Goal: Information Seeking & Learning: Learn about a topic

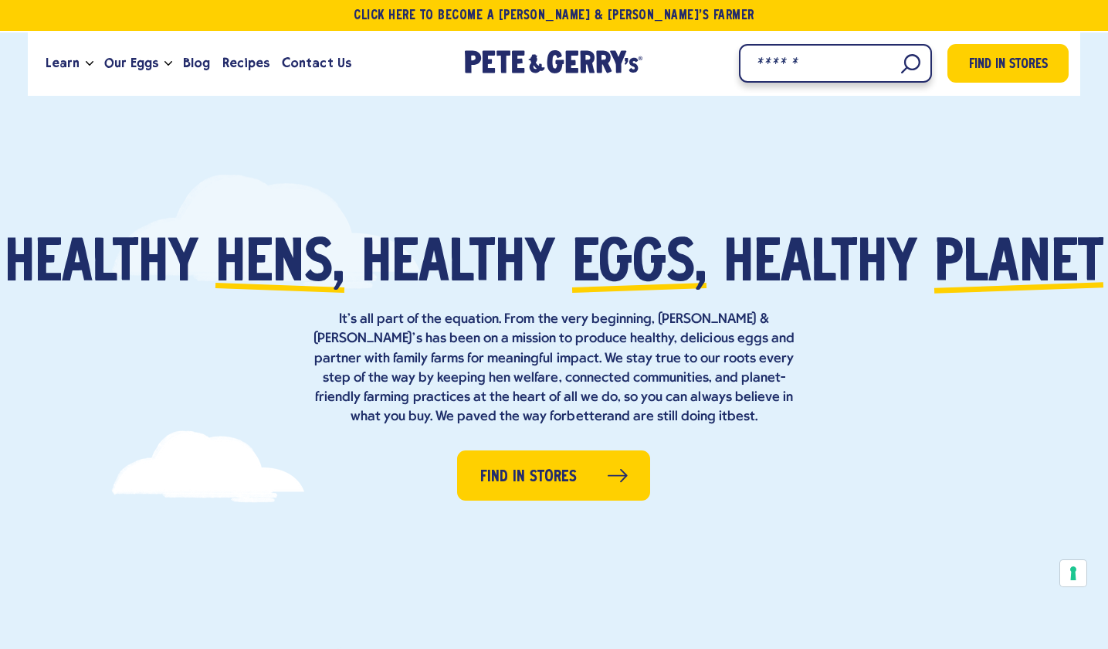
click at [891, 62] on input "Search" at bounding box center [835, 63] width 193 height 39
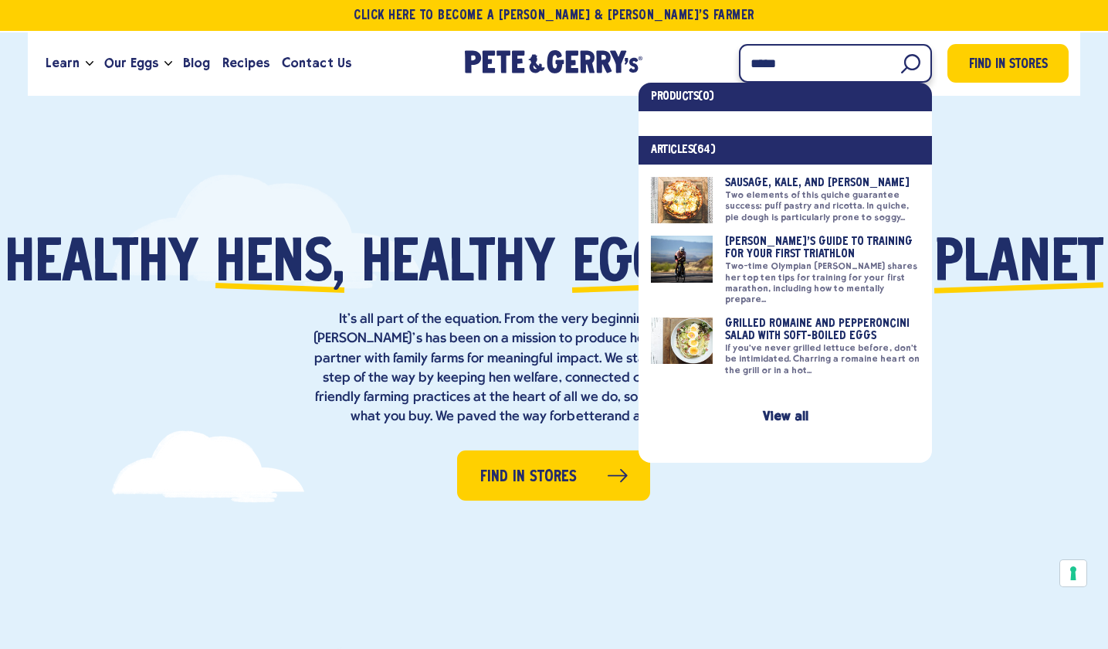
type input "*****"
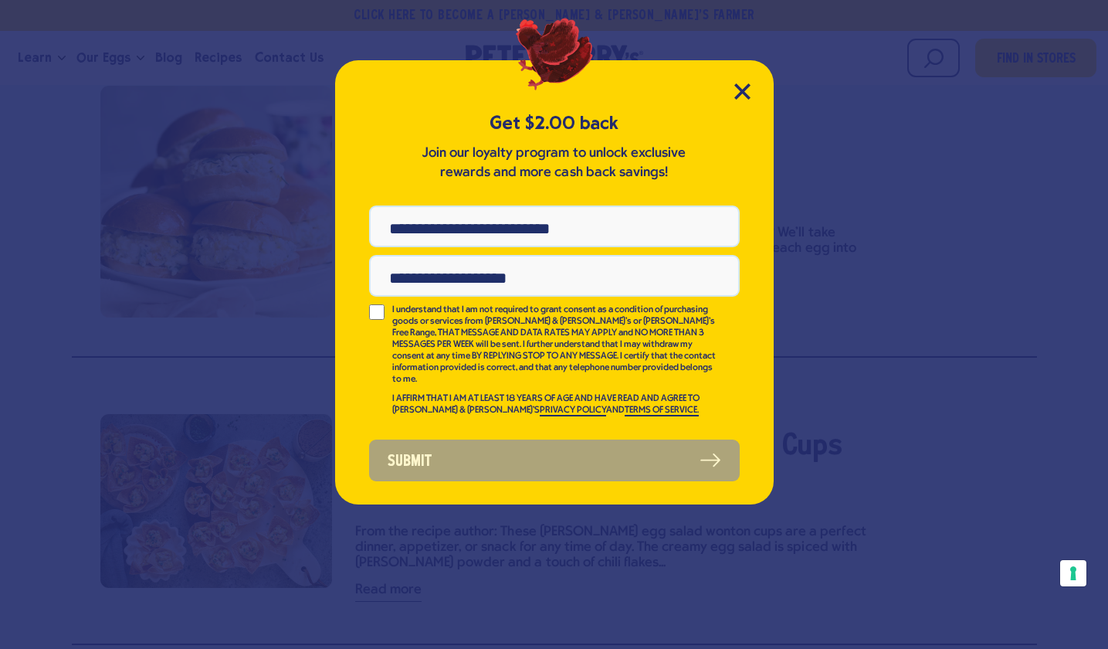
click at [751, 86] on div "Get $2.00 back Join our loyalty program to unlock exclusive rewards and more ca…" at bounding box center [554, 282] width 439 height 444
click at [743, 87] on icon "Close Modal" at bounding box center [743, 91] width 16 height 16
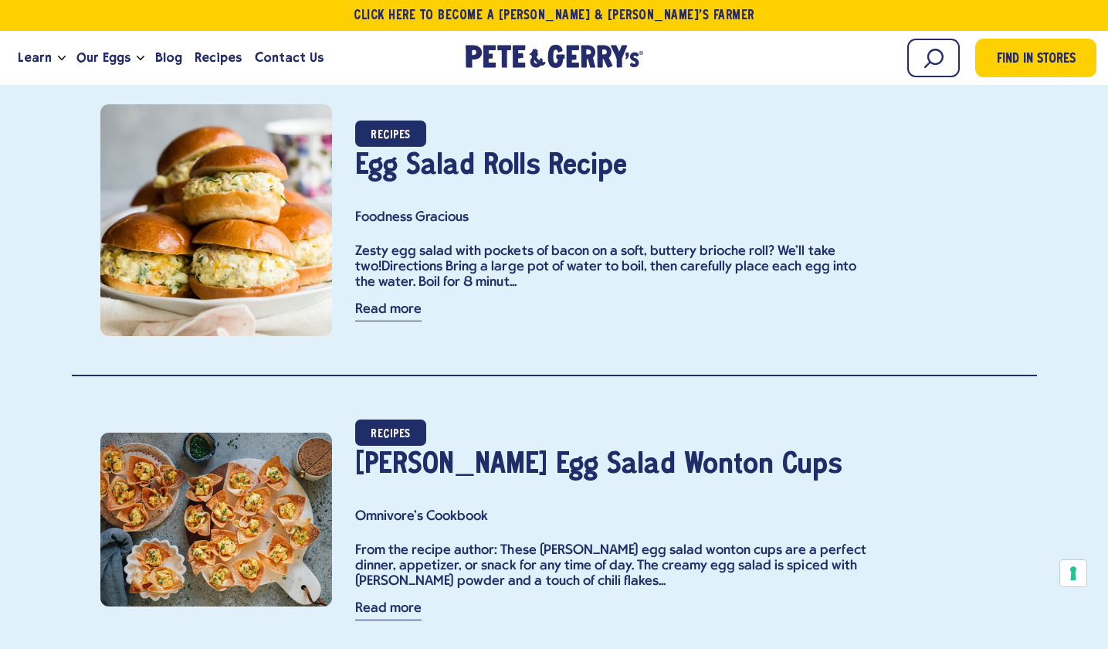
scroll to position [584, 0]
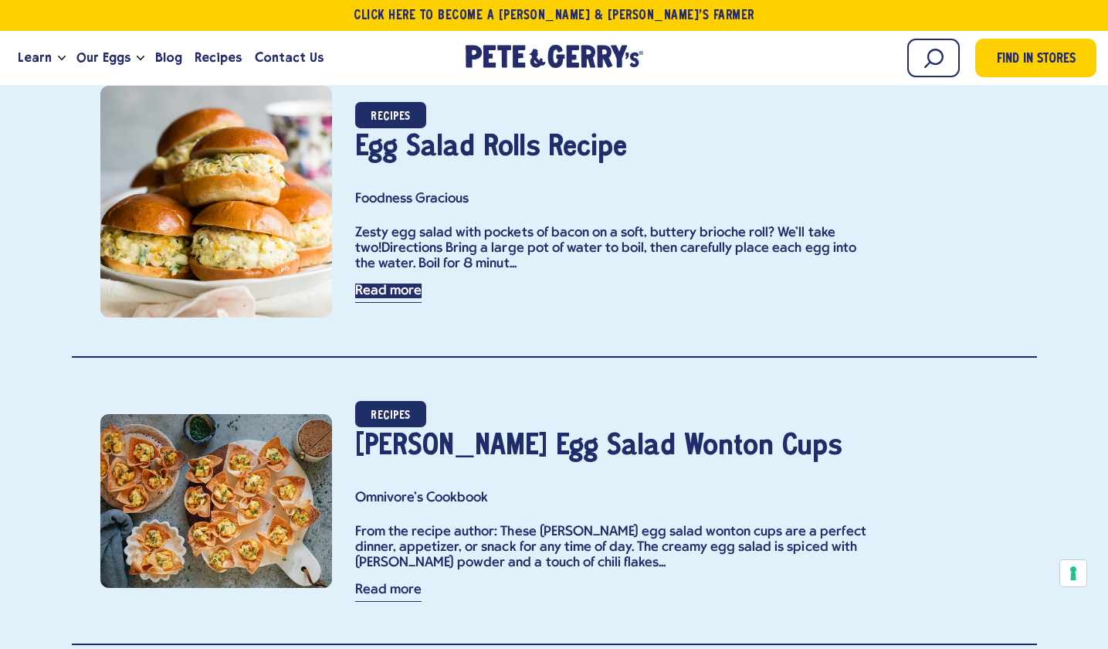
drag, startPoint x: 392, startPoint y: 290, endPoint x: 552, endPoint y: 195, distance: 185.3
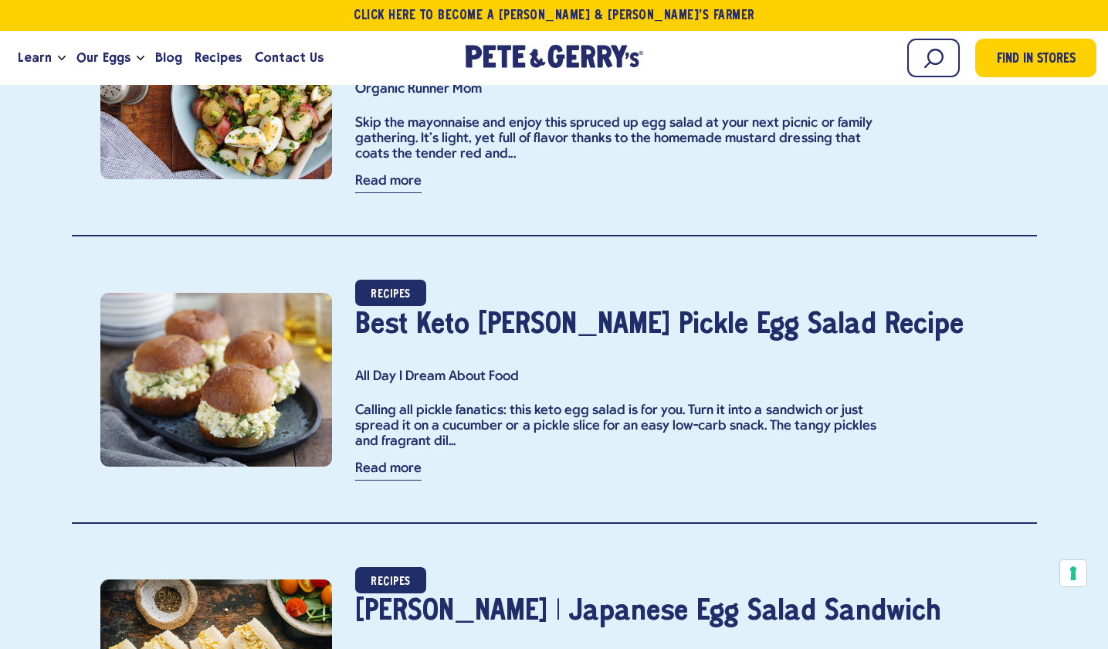
scroll to position [3012, 0]
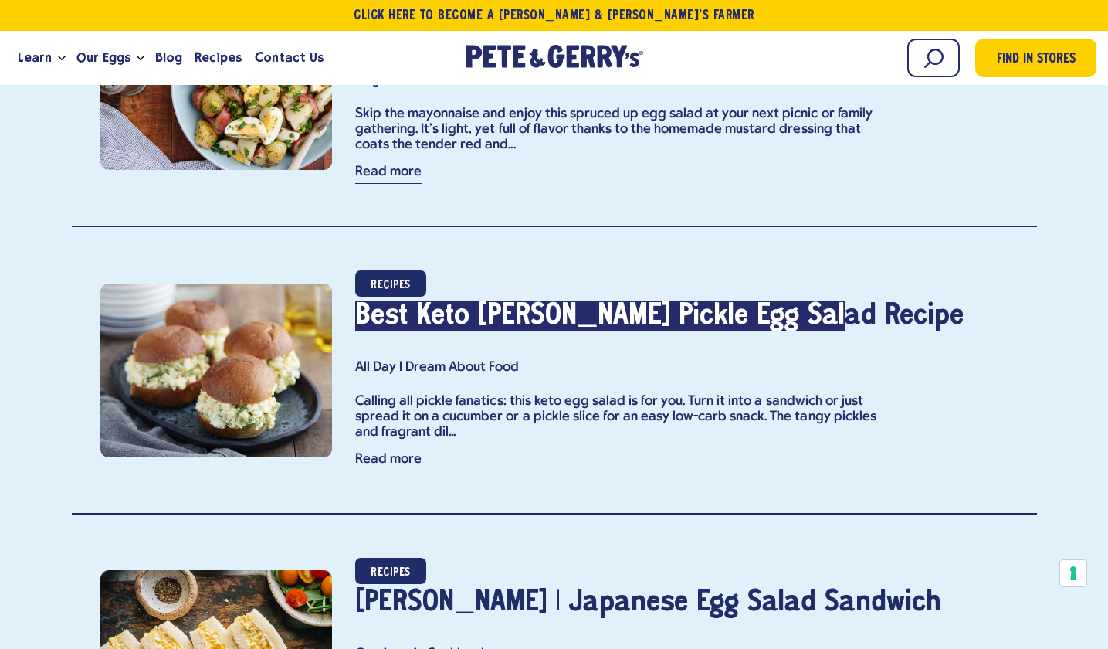
drag, startPoint x: 584, startPoint y: 316, endPoint x: 821, endPoint y: 29, distance: 372.6
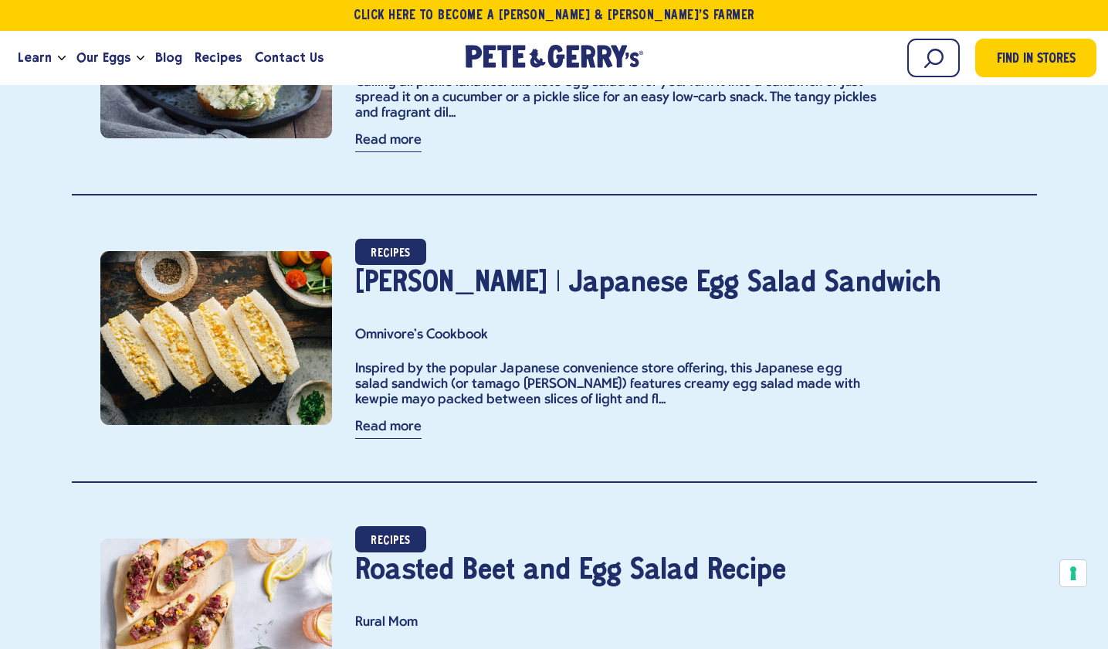
scroll to position [3429, 0]
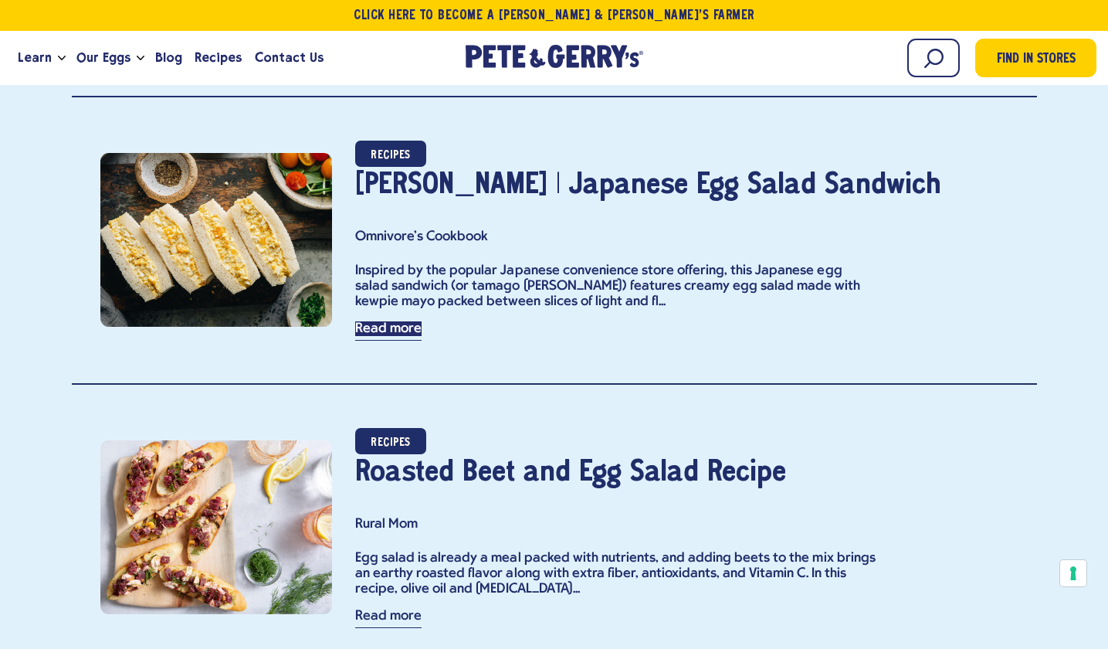
drag, startPoint x: 388, startPoint y: 321, endPoint x: 674, endPoint y: 59, distance: 387.6
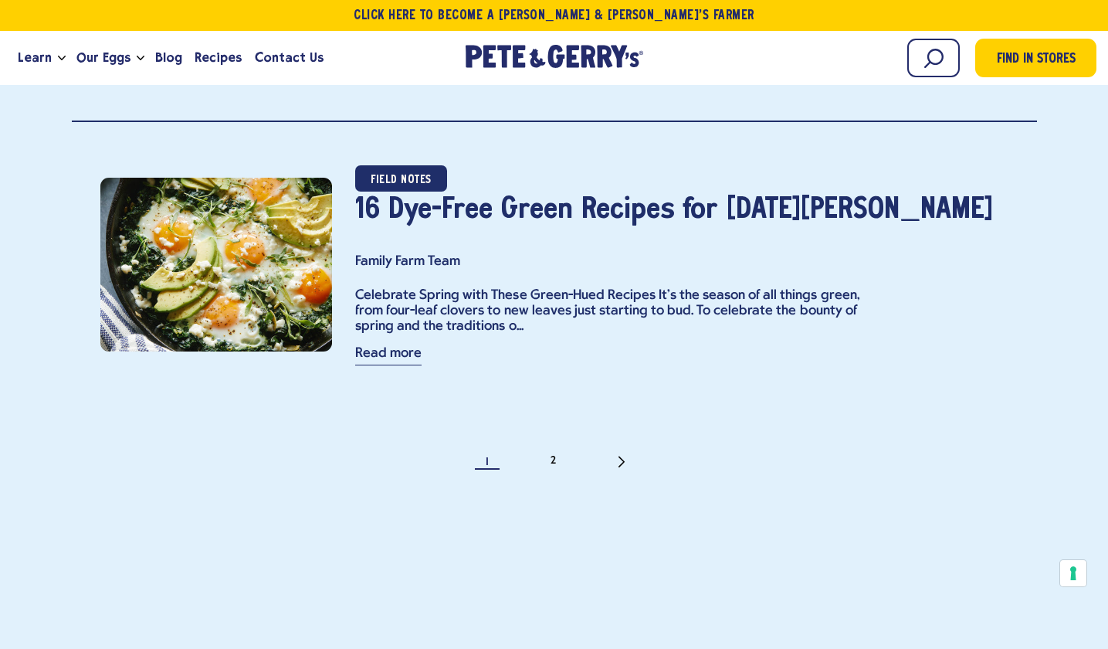
scroll to position [7062, 0]
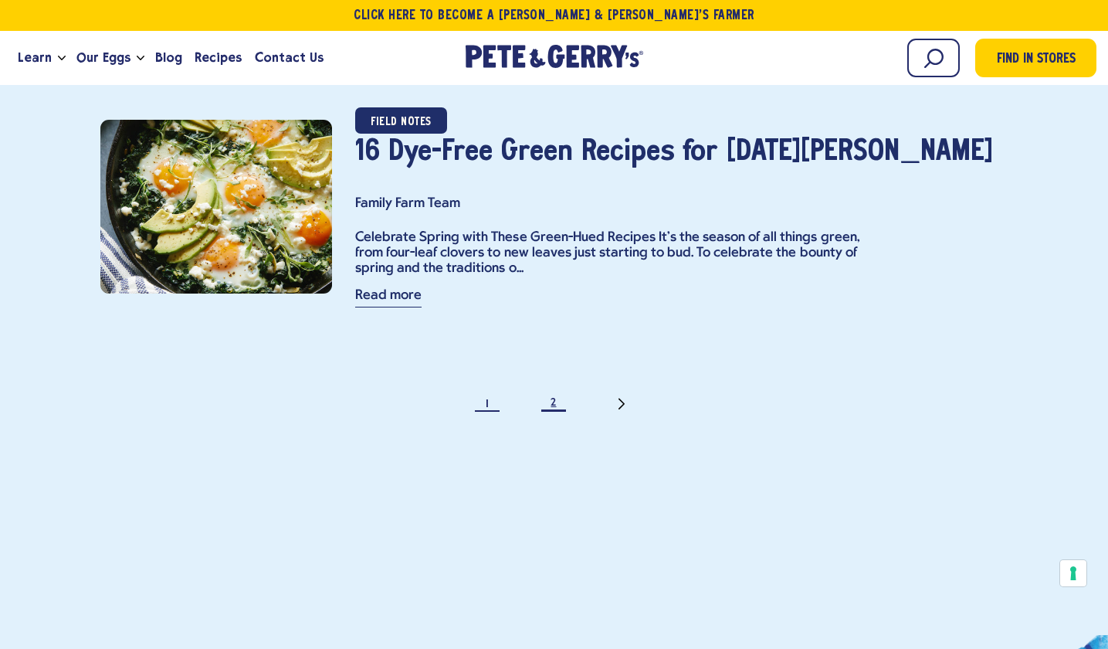
click at [557, 400] on link "2" at bounding box center [553, 403] width 15 height 15
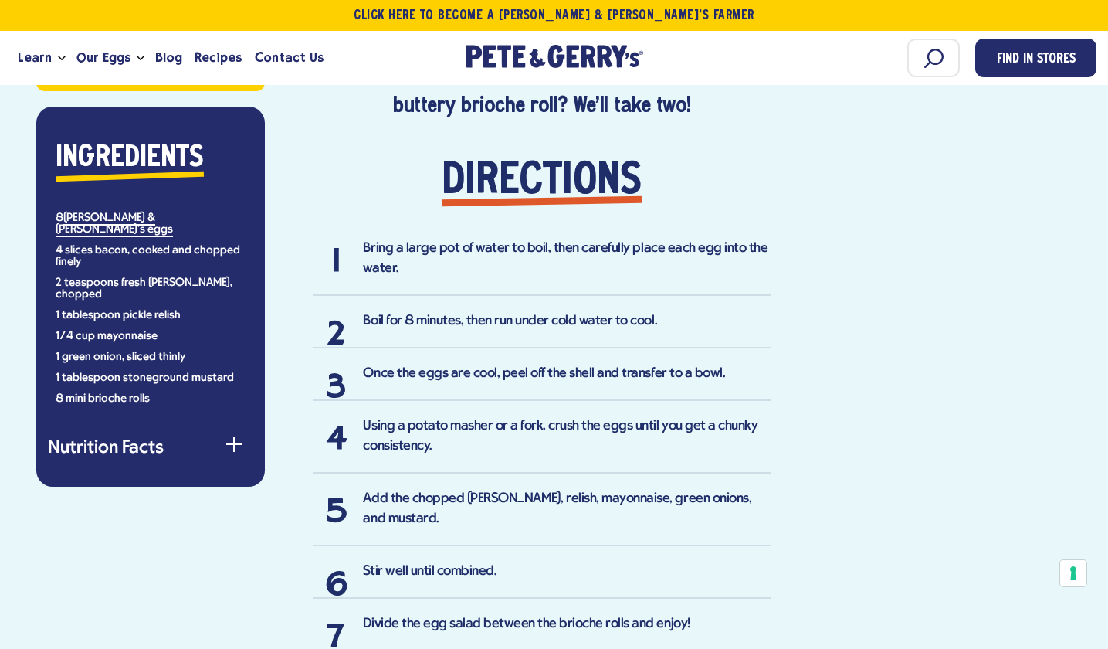
scroll to position [435, 0]
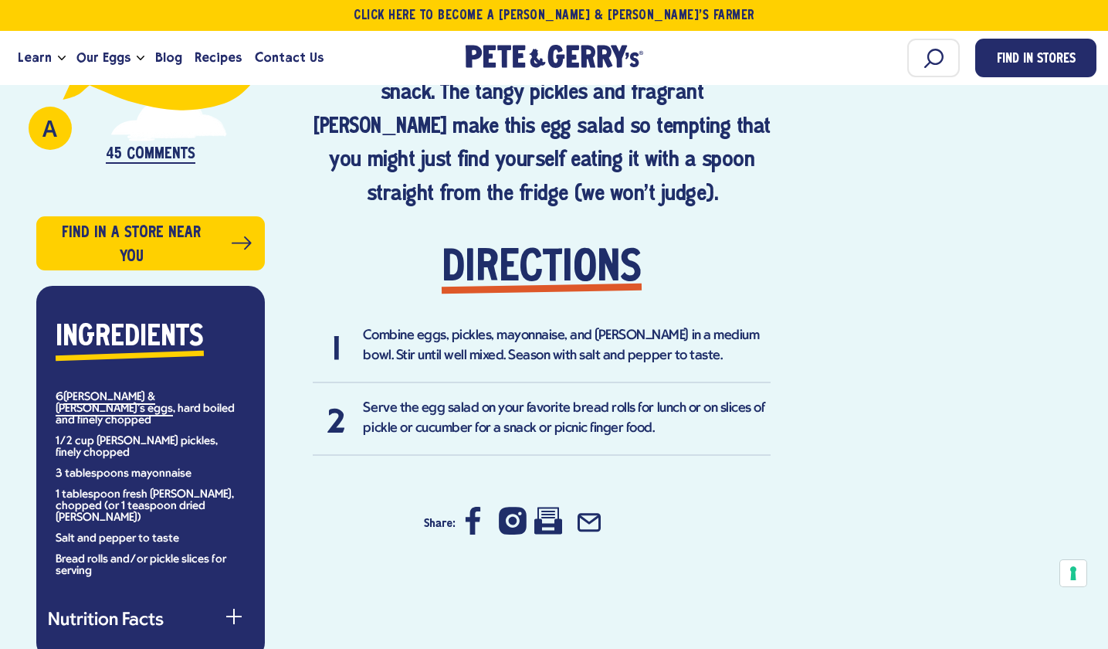
scroll to position [1030, 0]
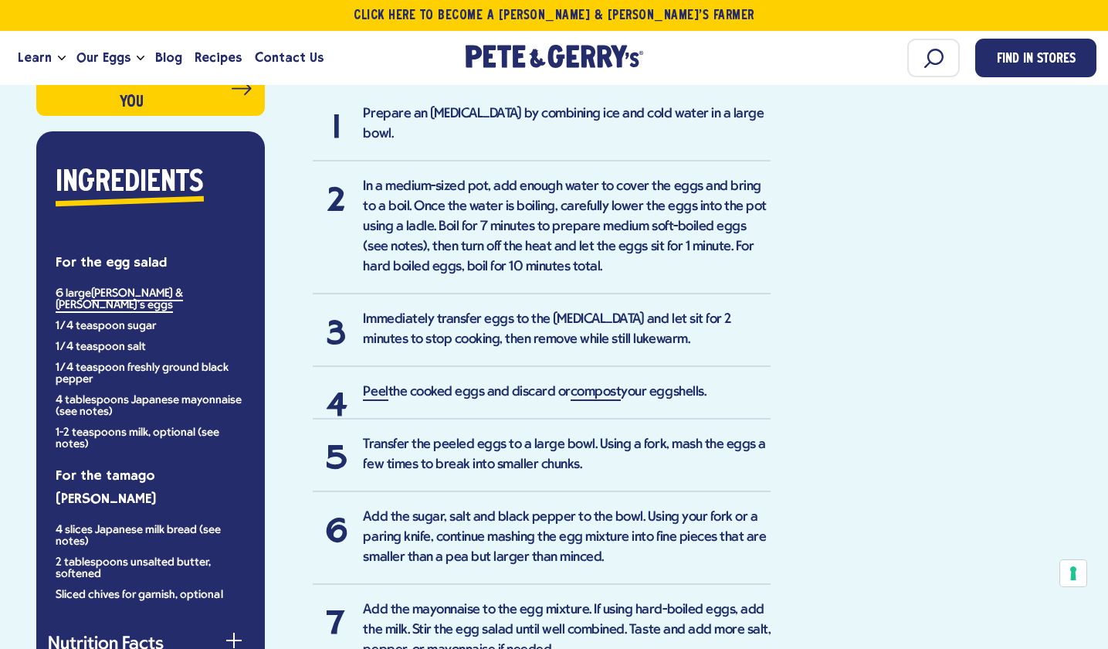
scroll to position [1185, 0]
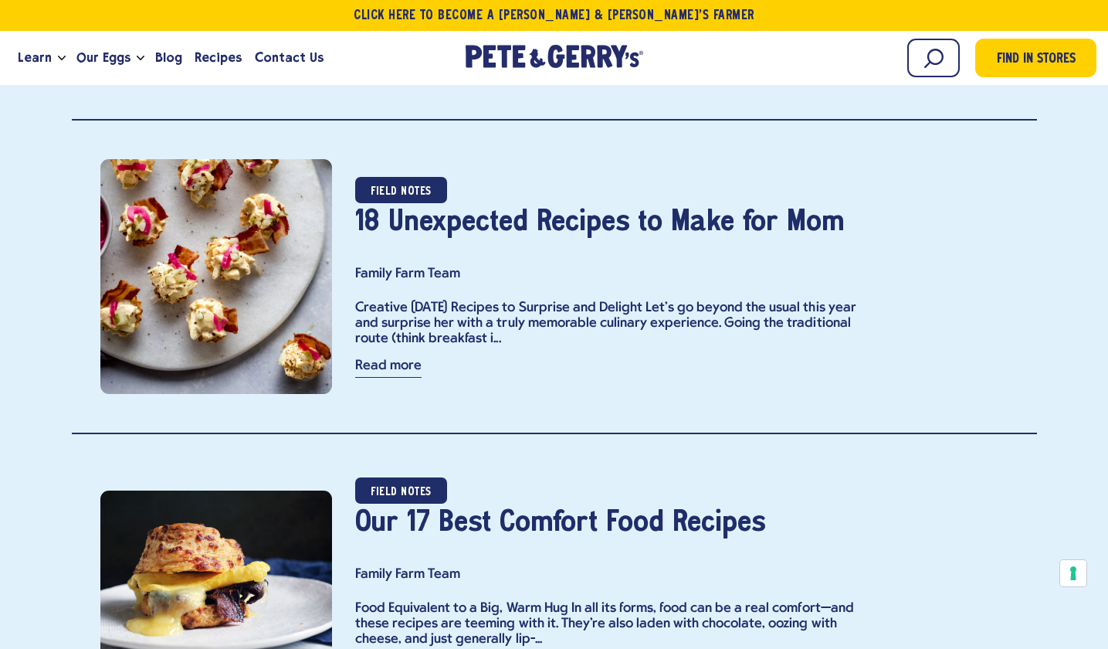
scroll to position [4680, 0]
